Goal: Transaction & Acquisition: Book appointment/travel/reservation

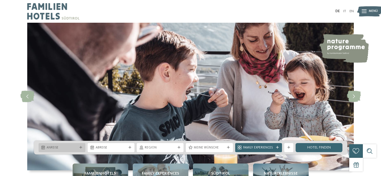
click at [83, 145] on div "Anreise" at bounding box center [62, 147] width 47 height 9
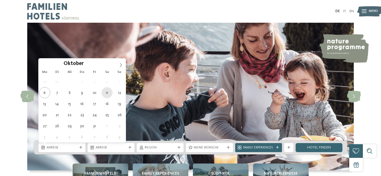
type div "11.10.2025"
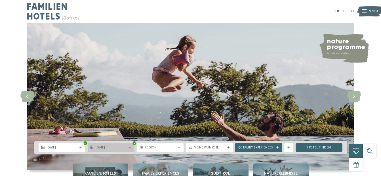
click at [104, 147] on span "11.10.2025" at bounding box center [111, 148] width 31 height 5
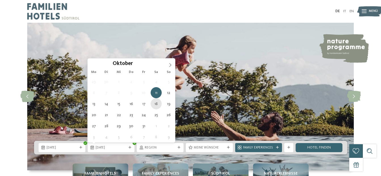
type div "18.10.2025"
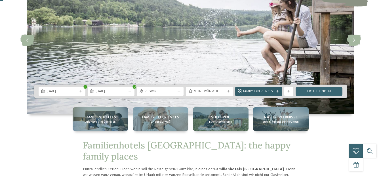
scroll to position [57, 0]
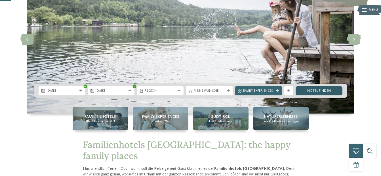
click at [311, 93] on link "Hotel finden" at bounding box center [319, 90] width 47 height 9
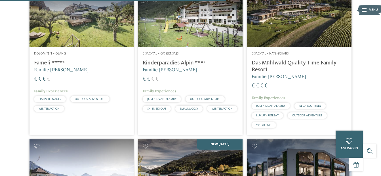
scroll to position [906, 0]
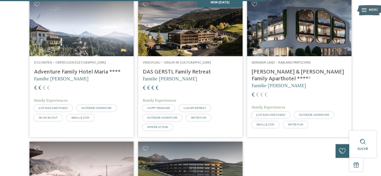
click at [287, 56] on img at bounding box center [299, 26] width 104 height 59
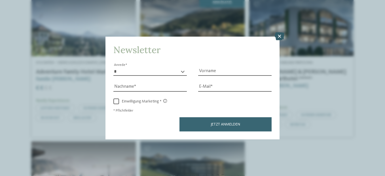
click at [278, 38] on icon at bounding box center [280, 36] width 10 height 8
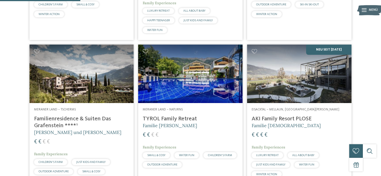
scroll to position [282, 0]
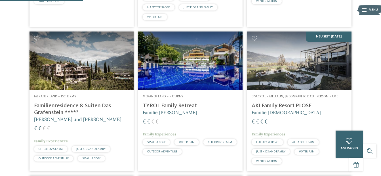
click at [185, 111] on div "Meraner Land – Naturns TYROL Family Retreat Familie Brunner € € € € Family Expe…" at bounding box center [190, 126] width 104 height 72
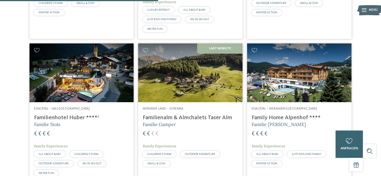
scroll to position [566, 0]
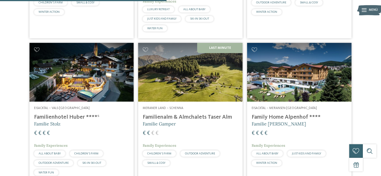
click at [220, 86] on img at bounding box center [190, 72] width 104 height 59
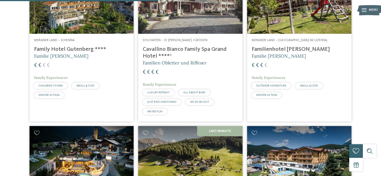
scroll to position [424, 0]
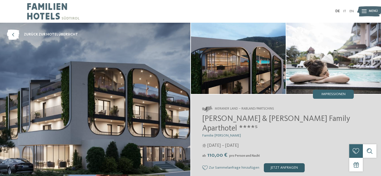
click at [272, 163] on div "jetzt anfragen" at bounding box center [284, 167] width 41 height 9
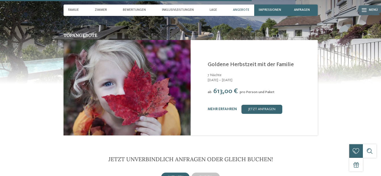
scroll to position [980, 0]
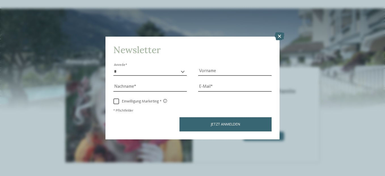
click at [214, 161] on div "Newsletter * **** **** ******* ****** Anrede Vorname Nachname Link" at bounding box center [192, 88] width 385 height 176
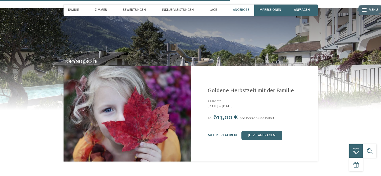
scroll to position [1009, 0]
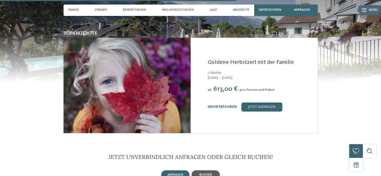
click at [213, 170] on div "buchen" at bounding box center [206, 174] width 28 height 9
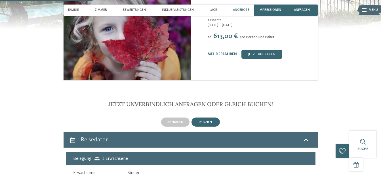
scroll to position [1065, 0]
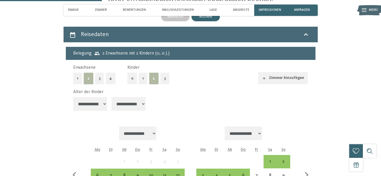
scroll to position [1179, 0]
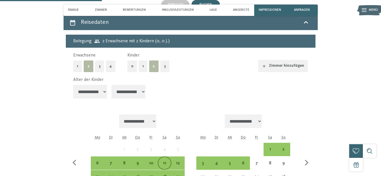
click at [163, 161] on div "11" at bounding box center [164, 167] width 12 height 12
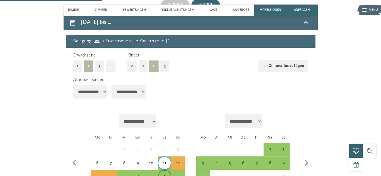
click at [163, 171] on div "18" at bounding box center [164, 177] width 12 height 12
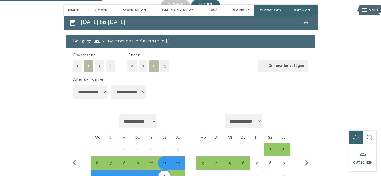
click at [93, 85] on select "**********" at bounding box center [90, 92] width 34 height 14
select select "*"
click at [73, 85] on select "**********" at bounding box center [90, 92] width 34 height 14
click at [138, 85] on select "**********" at bounding box center [129, 92] width 34 height 14
select select "*"
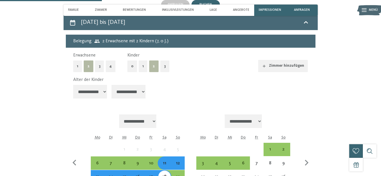
click at [112, 85] on select "**********" at bounding box center [129, 92] width 34 height 14
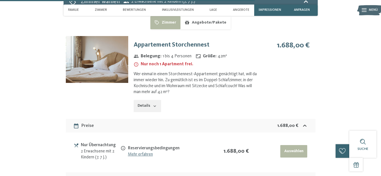
scroll to position [1406, 0]
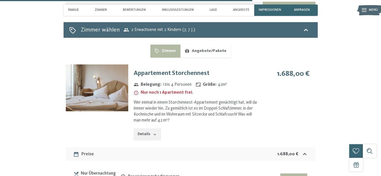
click at [149, 128] on button "Details" at bounding box center [147, 134] width 27 height 12
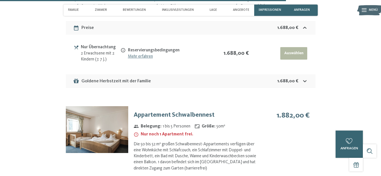
scroll to position [1690, 0]
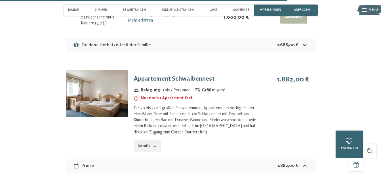
click at [155, 144] on icon "button" at bounding box center [155, 146] width 5 height 5
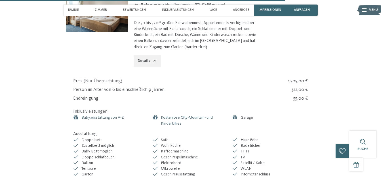
scroll to position [1661, 0]
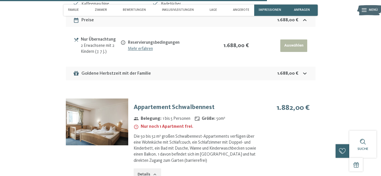
click at [164, 103] on h3 "Appartement Schwalbennest" at bounding box center [196, 107] width 125 height 9
click at [115, 98] on img at bounding box center [97, 121] width 62 height 47
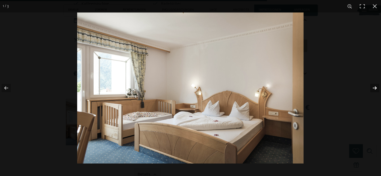
click at [376, 84] on button "button" at bounding box center [371, 88] width 20 height 28
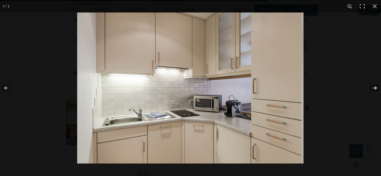
click at [376, 84] on button "button" at bounding box center [371, 88] width 20 height 28
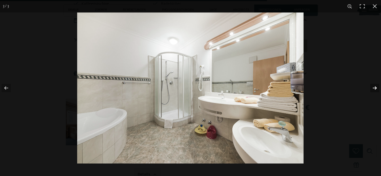
click at [376, 84] on button "button" at bounding box center [371, 88] width 20 height 28
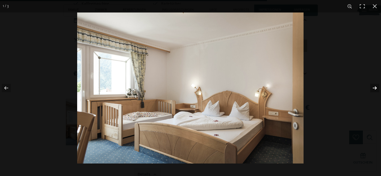
click at [376, 84] on button "button" at bounding box center [371, 88] width 20 height 28
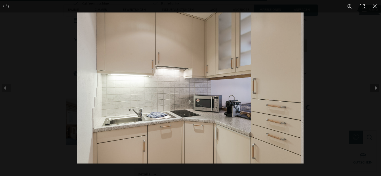
click at [376, 84] on button "button" at bounding box center [371, 88] width 20 height 28
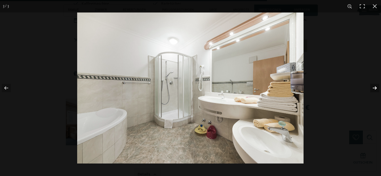
click at [376, 84] on button "button" at bounding box center [371, 88] width 20 height 28
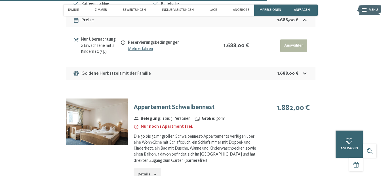
click at [0, 0] on button "button" at bounding box center [0, 0] width 0 height 0
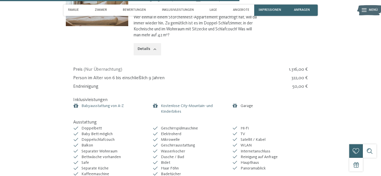
scroll to position [1406, 0]
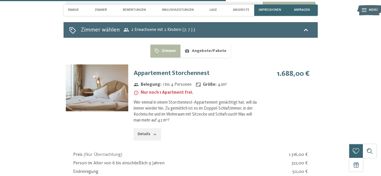
click at [159, 64] on div "Appartement Storchennest Belegung : 1 bis 4 Personen Größe : 42 m² Nur noch 1 A…" at bounding box center [193, 104] width 131 height 81
click at [162, 69] on h3 "Appartement Storchennest" at bounding box center [196, 73] width 125 height 9
click at [165, 69] on h3 "Appartement Storchennest" at bounding box center [196, 73] width 125 height 9
click at [102, 64] on img at bounding box center [97, 87] width 62 height 47
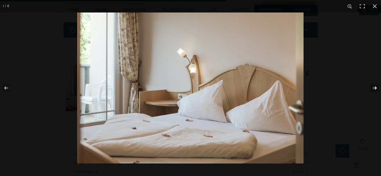
click at [372, 86] on button "button" at bounding box center [371, 88] width 20 height 28
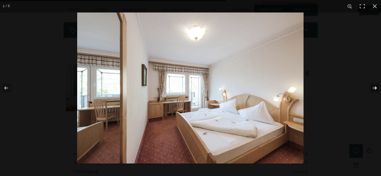
click at [372, 86] on button "button" at bounding box center [371, 88] width 20 height 28
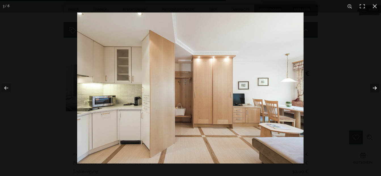
click at [372, 86] on button "button" at bounding box center [371, 88] width 20 height 28
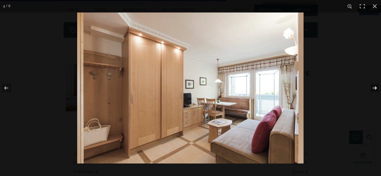
click at [372, 86] on button "button" at bounding box center [371, 88] width 20 height 28
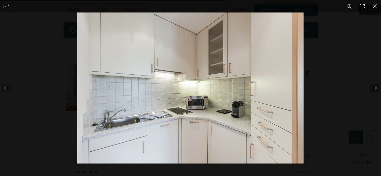
click at [372, 86] on button "button" at bounding box center [371, 88] width 20 height 28
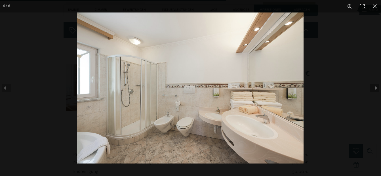
click at [372, 86] on button "button" at bounding box center [371, 88] width 20 height 28
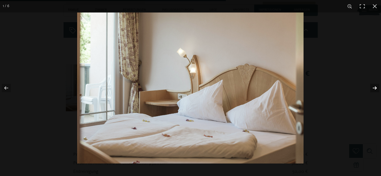
click at [372, 86] on button "button" at bounding box center [371, 88] width 20 height 28
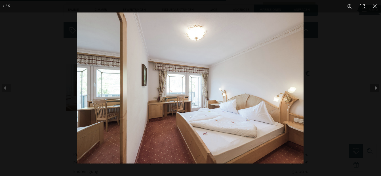
click at [372, 86] on button "button" at bounding box center [371, 88] width 20 height 28
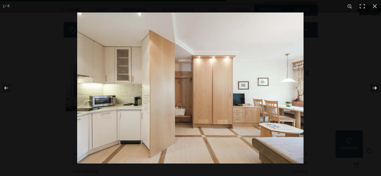
click at [372, 86] on button "button" at bounding box center [371, 88] width 20 height 28
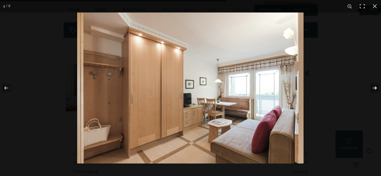
click at [372, 86] on button "button" at bounding box center [371, 88] width 20 height 28
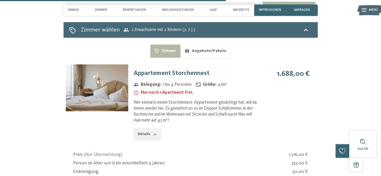
click at [0, 0] on button "button" at bounding box center [0, 0] width 0 height 0
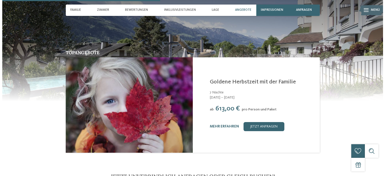
scroll to position [980, 0]
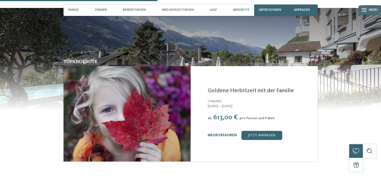
click at [228, 133] on link "mehr erfahren" at bounding box center [222, 135] width 29 height 4
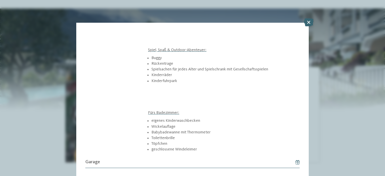
scroll to position [462, 0]
click at [310, 22] on icon at bounding box center [309, 22] width 10 height 8
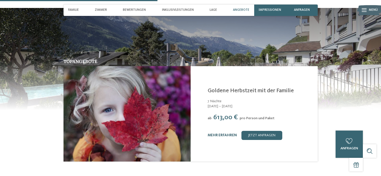
click at [226, 133] on link "mehr erfahren" at bounding box center [222, 135] width 29 height 4
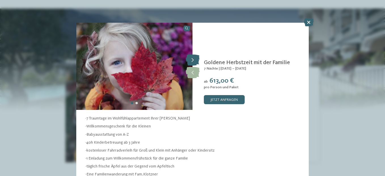
click at [192, 59] on icon at bounding box center [193, 59] width 14 height 11
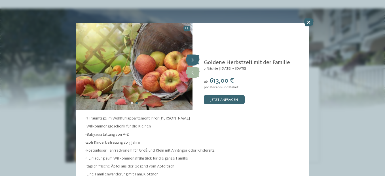
click at [192, 59] on icon at bounding box center [193, 59] width 14 height 11
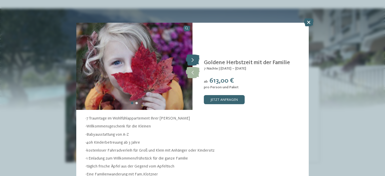
click at [192, 59] on icon at bounding box center [193, 59] width 14 height 11
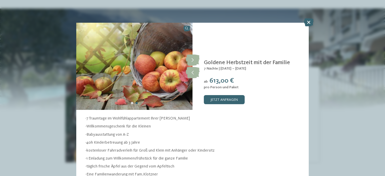
click at [308, 23] on icon at bounding box center [309, 22] width 10 height 8
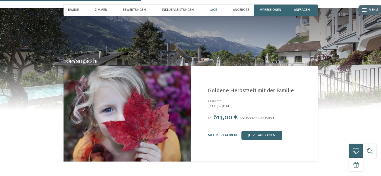
scroll to position [838, 0]
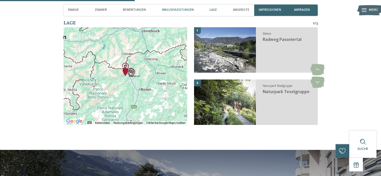
click at [172, 10] on span "Inklusivleistungen" at bounding box center [178, 10] width 32 height 4
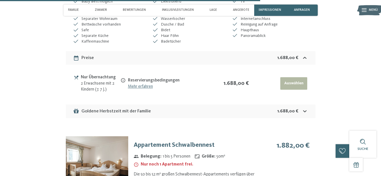
scroll to position [1619, 0]
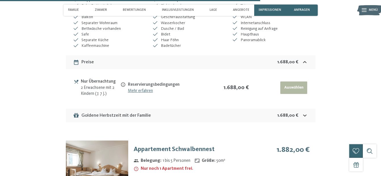
click at [302, 112] on div "1.688,00 €" at bounding box center [292, 115] width 31 height 7
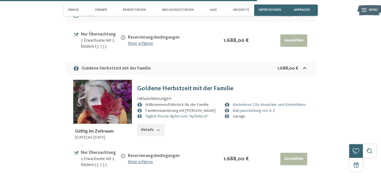
scroll to position [1676, 0]
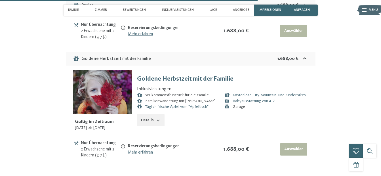
click at [146, 114] on button "Details" at bounding box center [150, 120] width 27 height 12
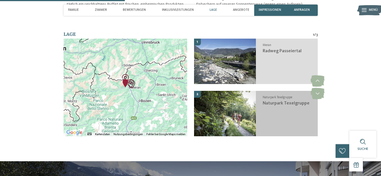
scroll to position [825, 0]
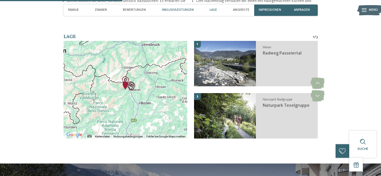
click at [170, 13] on div "Inklusivleistungen" at bounding box center [178, 10] width 36 height 11
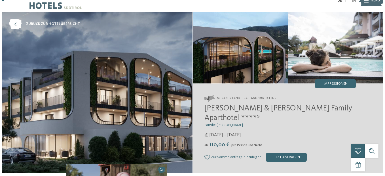
scroll to position [0, 0]
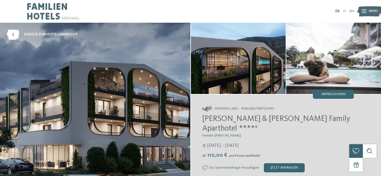
click at [364, 13] on icon at bounding box center [364, 12] width 5 height 4
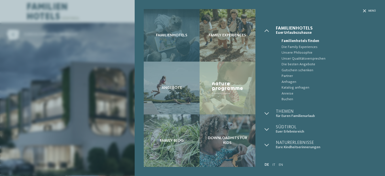
click at [182, 34] on span "Familienhotels" at bounding box center [171, 35] width 31 height 5
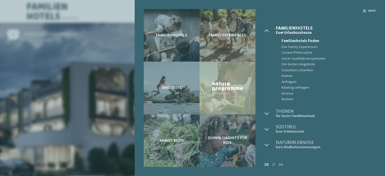
click at [362, 10] on div "Menü" at bounding box center [321, 17] width 112 height 17
click at [363, 10] on icon at bounding box center [364, 10] width 3 height 3
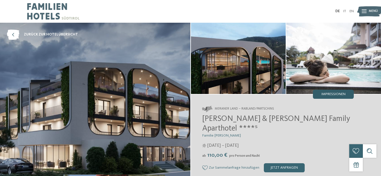
click at [332, 96] on div "Impressionen" at bounding box center [333, 94] width 41 height 9
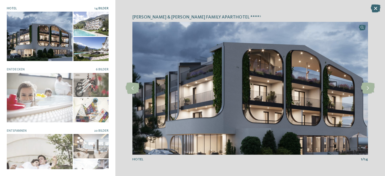
click at [79, 32] on div at bounding box center [90, 24] width 35 height 24
click at [86, 45] on div at bounding box center [90, 49] width 35 height 24
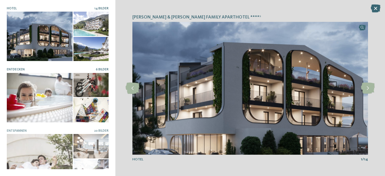
click at [91, 81] on div at bounding box center [90, 85] width 35 height 24
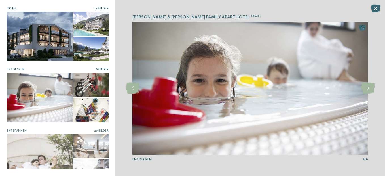
click at [85, 38] on div at bounding box center [90, 49] width 35 height 24
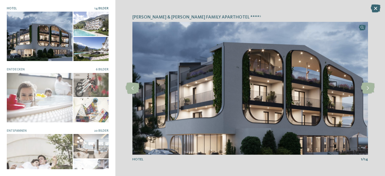
click at [87, 31] on div at bounding box center [90, 24] width 35 height 24
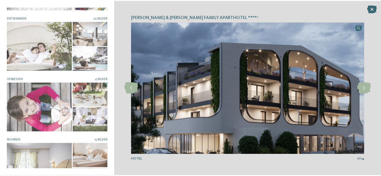
scroll to position [114, 0]
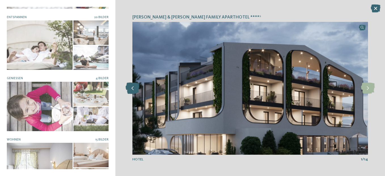
click at [133, 86] on icon at bounding box center [133, 88] width 14 height 11
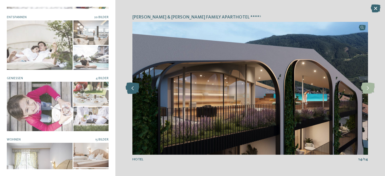
click at [133, 86] on icon at bounding box center [133, 88] width 14 height 11
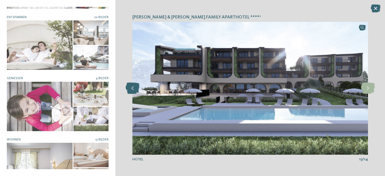
click at [133, 86] on icon at bounding box center [133, 88] width 14 height 11
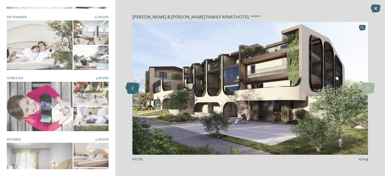
click at [133, 86] on icon at bounding box center [133, 88] width 14 height 11
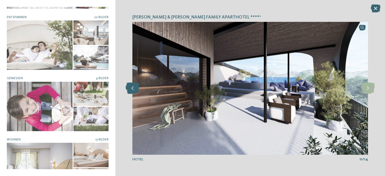
click at [133, 86] on icon at bounding box center [133, 88] width 14 height 11
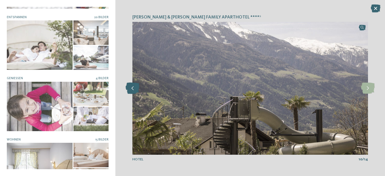
click at [133, 86] on icon at bounding box center [133, 88] width 14 height 11
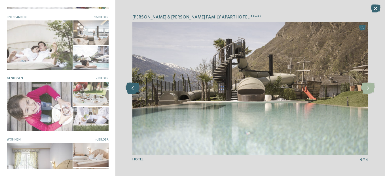
click at [133, 86] on icon at bounding box center [133, 88] width 14 height 11
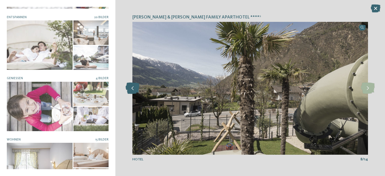
click at [133, 86] on icon at bounding box center [133, 88] width 14 height 11
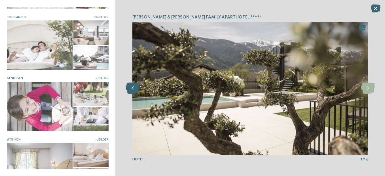
click at [133, 86] on icon at bounding box center [133, 88] width 14 height 11
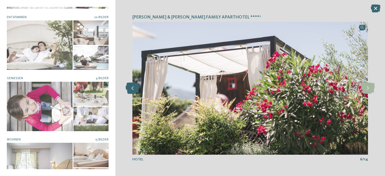
click at [133, 86] on icon at bounding box center [133, 88] width 14 height 11
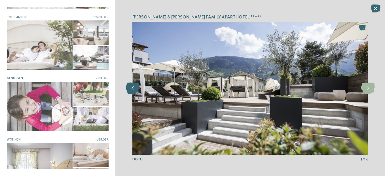
click at [133, 86] on icon at bounding box center [133, 88] width 14 height 11
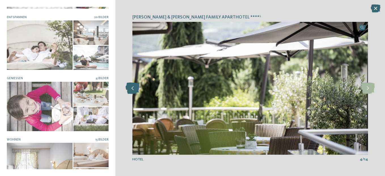
click at [133, 86] on icon at bounding box center [133, 88] width 14 height 11
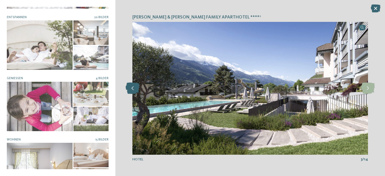
click at [133, 86] on icon at bounding box center [133, 88] width 14 height 11
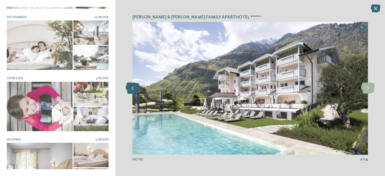
click at [133, 86] on icon at bounding box center [133, 88] width 14 height 11
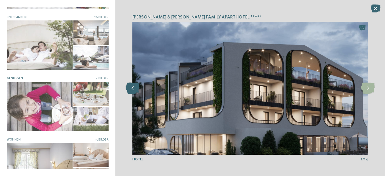
click at [133, 86] on icon at bounding box center [133, 88] width 14 height 11
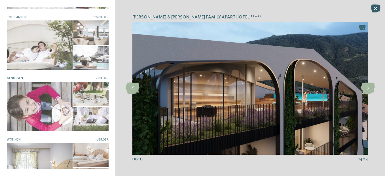
click at [375, 6] on icon at bounding box center [376, 9] width 10 height 8
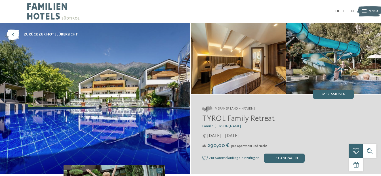
click at [274, 149] on div "ab 290,00 € pro Apartment und Nacht" at bounding box center [278, 145] width 152 height 7
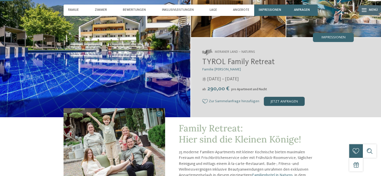
click at [278, 97] on div "jetzt anfragen" at bounding box center [284, 101] width 41 height 9
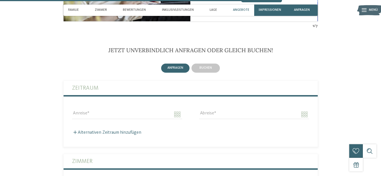
scroll to position [1076, 0]
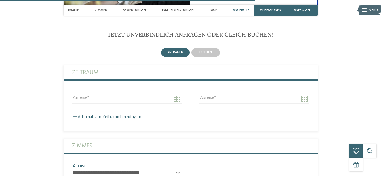
click at [211, 57] on div "buchen" at bounding box center [206, 52] width 30 height 11
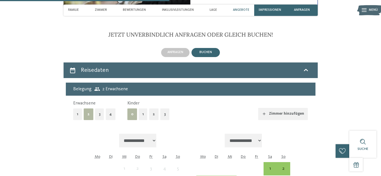
scroll to position [1104, 0]
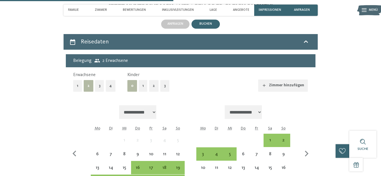
click at [152, 87] on button "2" at bounding box center [154, 86] width 10 height 12
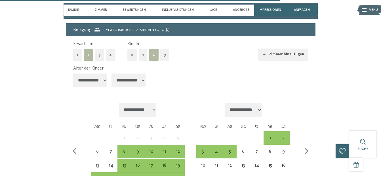
scroll to position [1161, 0]
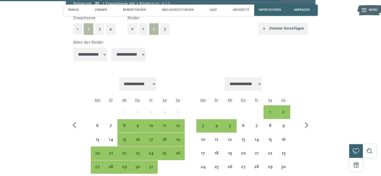
click at [104, 57] on select "**********" at bounding box center [90, 55] width 34 height 14
select select "*"
click at [73, 48] on select "**********" at bounding box center [90, 55] width 34 height 14
click at [128, 57] on select "**********" at bounding box center [129, 55] width 34 height 14
click at [112, 48] on select "**********" at bounding box center [129, 55] width 34 height 14
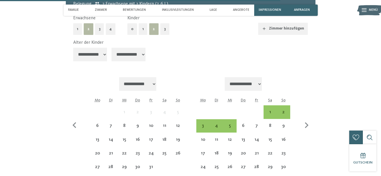
click at [127, 61] on select "**********" at bounding box center [129, 55] width 34 height 14
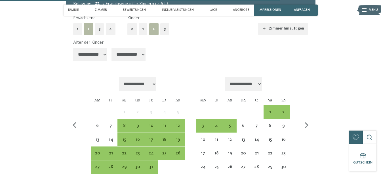
select select "*"
click at [112, 48] on select "**********" at bounding box center [129, 55] width 34 height 14
click at [167, 129] on div "11" at bounding box center [164, 129] width 12 height 12
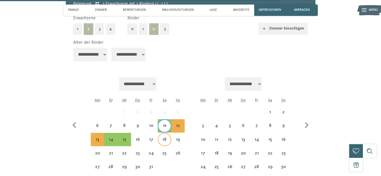
click at [166, 138] on div "18" at bounding box center [164, 143] width 12 height 12
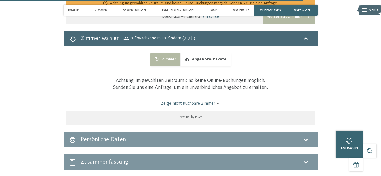
scroll to position [1360, 0]
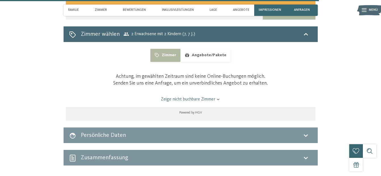
click at [203, 61] on button "Angebote/Pakete" at bounding box center [205, 55] width 50 height 13
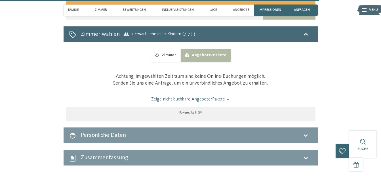
click at [203, 99] on link "Zeige nicht buchbare Angebote/Pakete" at bounding box center [190, 99] width 235 height 6
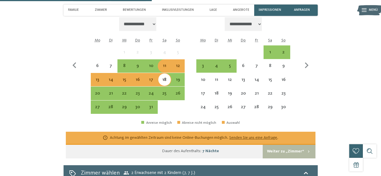
scroll to position [1221, 0]
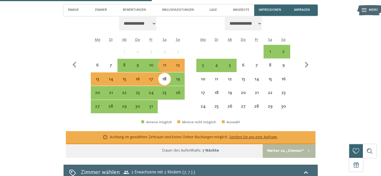
click at [179, 65] on div "12" at bounding box center [178, 69] width 12 height 12
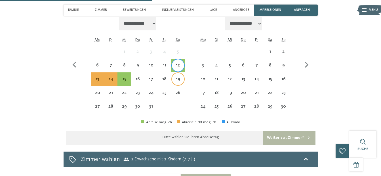
click at [176, 79] on div "19" at bounding box center [178, 83] width 12 height 12
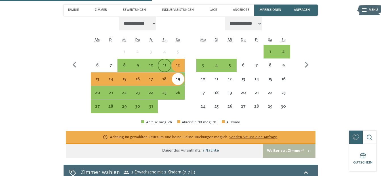
click at [167, 68] on div "11" at bounding box center [164, 69] width 12 height 12
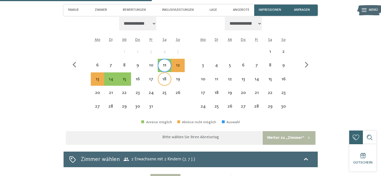
click at [167, 80] on div "18" at bounding box center [164, 83] width 12 height 12
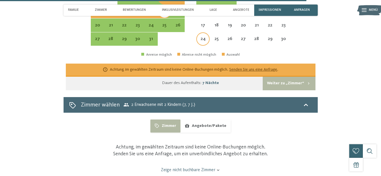
scroll to position [1307, 0]
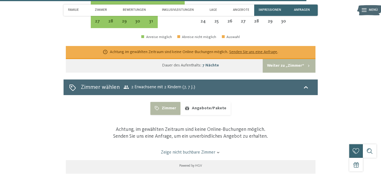
click at [204, 104] on button "Angebote/Pakete" at bounding box center [205, 108] width 50 height 13
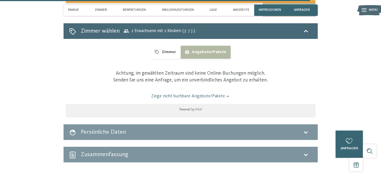
scroll to position [1363, 0]
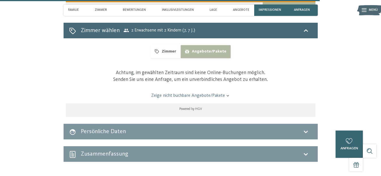
click at [206, 96] on link "Zeige nicht buchbare Angebote/Pakete" at bounding box center [190, 96] width 235 height 6
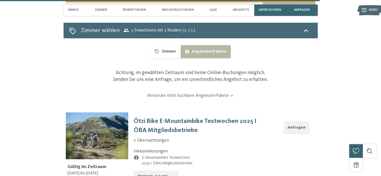
click at [206, 96] on link "Verstecke nicht buchbare Angebote/Pakete" at bounding box center [190, 96] width 235 height 6
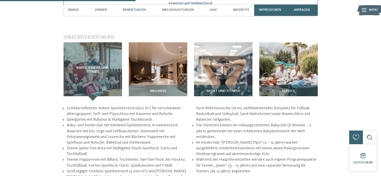
scroll to position [569, 0]
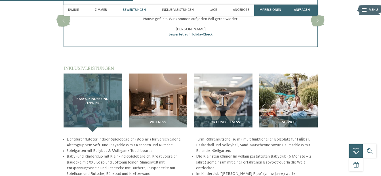
click at [115, 102] on div "Babys, Kinder und Teenies" at bounding box center [93, 102] width 58 height 58
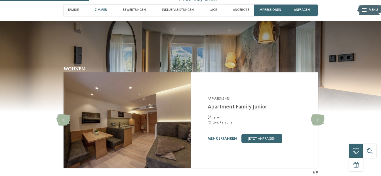
scroll to position [370, 0]
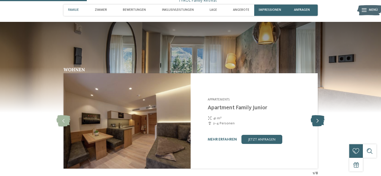
click at [314, 117] on icon at bounding box center [318, 120] width 14 height 11
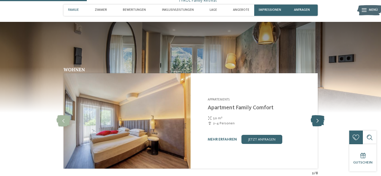
click at [314, 117] on icon at bounding box center [318, 120] width 14 height 11
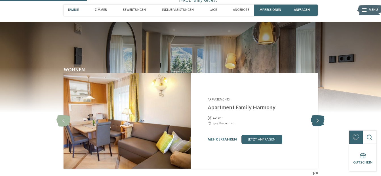
click at [314, 117] on icon at bounding box center [318, 120] width 14 height 11
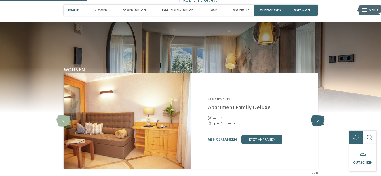
click at [314, 117] on icon at bounding box center [318, 120] width 14 height 11
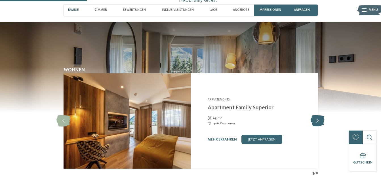
click at [314, 117] on icon at bounding box center [318, 120] width 14 height 11
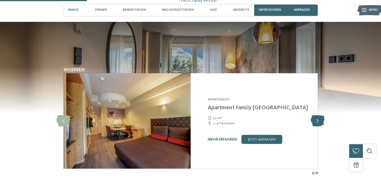
click at [314, 117] on icon at bounding box center [318, 120] width 14 height 11
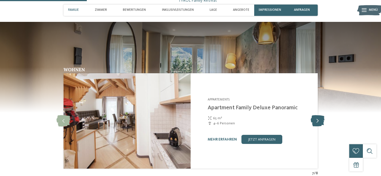
click at [314, 117] on icon at bounding box center [318, 120] width 14 height 11
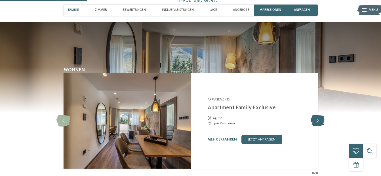
click at [314, 117] on icon at bounding box center [318, 120] width 14 height 11
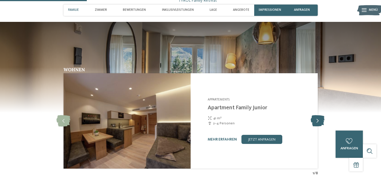
click at [314, 117] on icon at bounding box center [318, 120] width 14 height 11
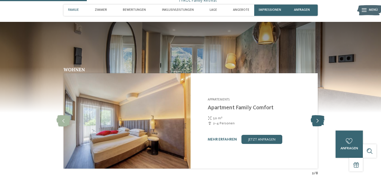
click at [314, 117] on icon at bounding box center [318, 120] width 14 height 11
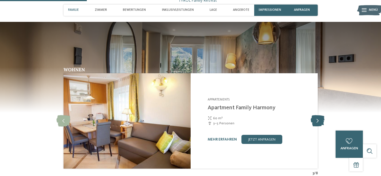
click at [314, 117] on icon at bounding box center [318, 120] width 14 height 11
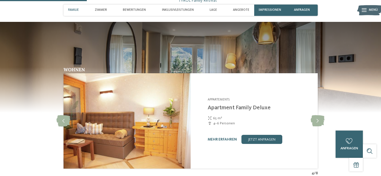
click at [336, 86] on div "Wohnen Appartements slide 5" at bounding box center [190, 121] width 309 height 109
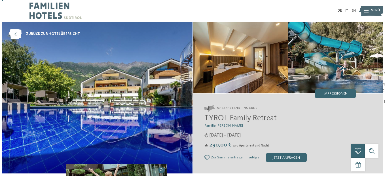
scroll to position [0, 0]
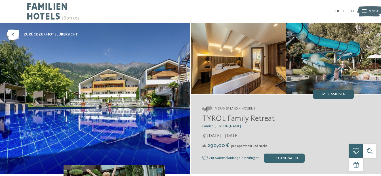
click at [335, 96] on span "Impressionen" at bounding box center [334, 95] width 24 height 4
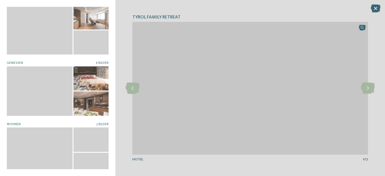
scroll to position [130, 0]
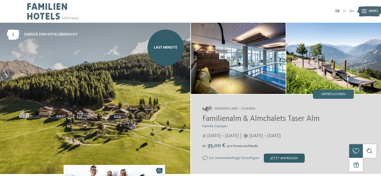
click at [279, 154] on div "jetzt anfragen" at bounding box center [284, 158] width 41 height 9
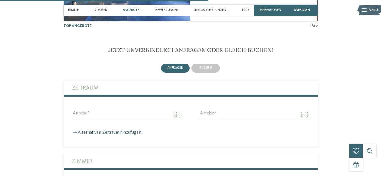
scroll to position [1028, 0]
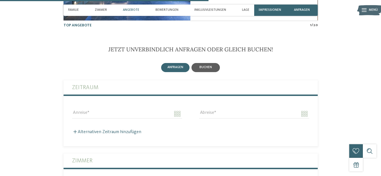
click at [207, 66] on span "buchen" at bounding box center [205, 67] width 12 height 3
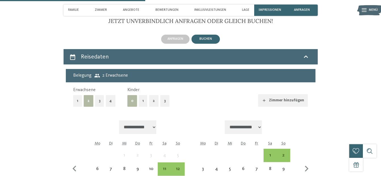
scroll to position [1084, 0]
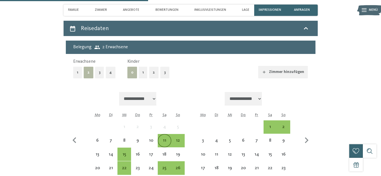
click at [163, 135] on div "11" at bounding box center [164, 141] width 12 height 12
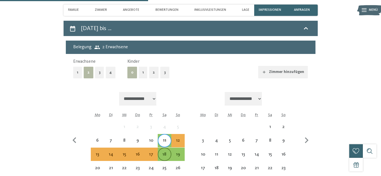
click at [164, 148] on div "18" at bounding box center [164, 154] width 12 height 12
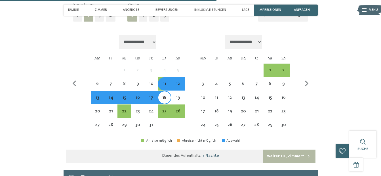
scroll to position [1113, 0]
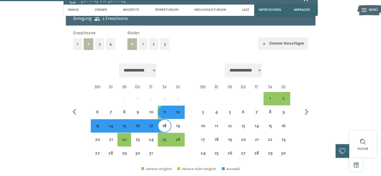
click at [151, 38] on button "2" at bounding box center [154, 44] width 10 height 12
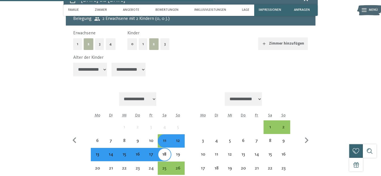
click at [104, 63] on select "**********" at bounding box center [90, 70] width 34 height 14
select select "*"
click at [73, 63] on select "**********" at bounding box center [90, 70] width 34 height 14
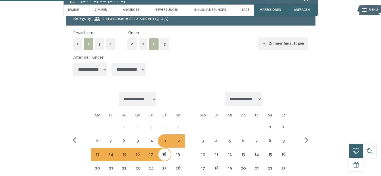
click at [135, 63] on select "**********" at bounding box center [129, 70] width 34 height 14
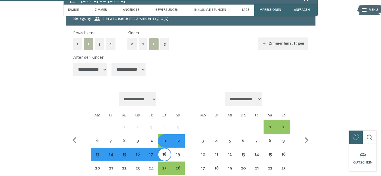
select select "*"
click at [112, 63] on select "**********" at bounding box center [129, 70] width 34 height 14
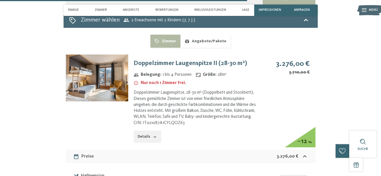
scroll to position [1311, 0]
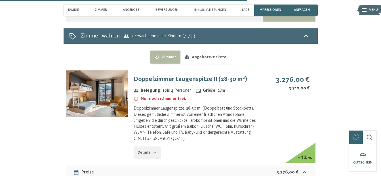
click at [190, 51] on button "Angebote/Pakete" at bounding box center [205, 57] width 50 height 13
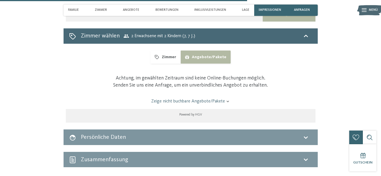
click at [171, 51] on button "Zimmer" at bounding box center [165, 57] width 30 height 13
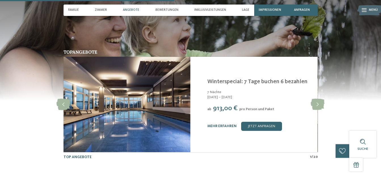
scroll to position [886, 0]
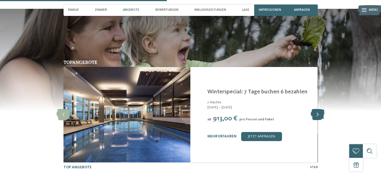
click at [320, 109] on icon at bounding box center [318, 114] width 14 height 11
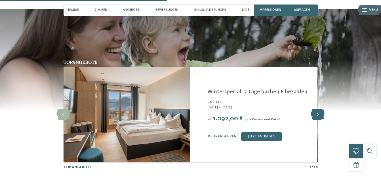
click at [320, 109] on icon at bounding box center [318, 114] width 14 height 11
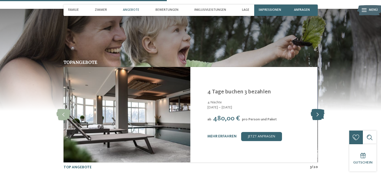
click at [320, 109] on icon at bounding box center [318, 114] width 14 height 11
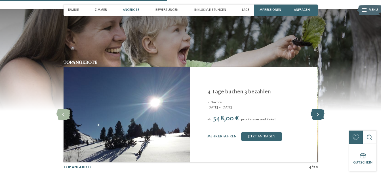
click at [320, 109] on icon at bounding box center [318, 114] width 14 height 11
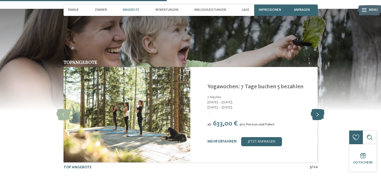
click at [320, 109] on icon at bounding box center [318, 114] width 14 height 11
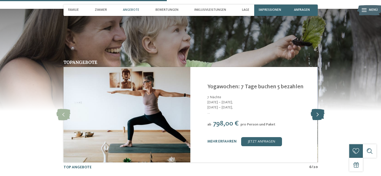
click at [320, 109] on icon at bounding box center [318, 114] width 14 height 11
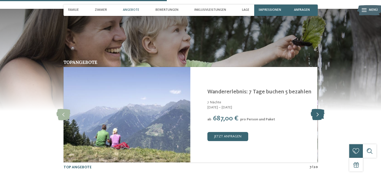
click at [320, 109] on icon at bounding box center [318, 114] width 14 height 11
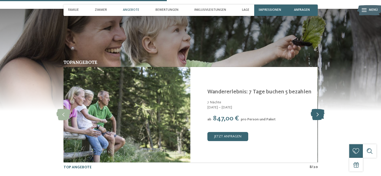
click at [320, 109] on icon at bounding box center [318, 114] width 14 height 11
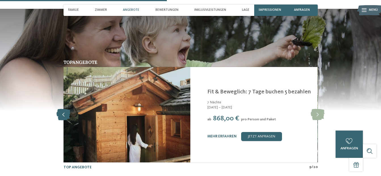
click at [64, 109] on icon at bounding box center [63, 114] width 14 height 11
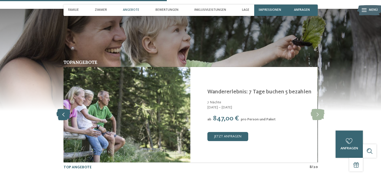
click at [64, 109] on icon at bounding box center [63, 114] width 14 height 11
